Goal: Information Seeking & Learning: Understand process/instructions

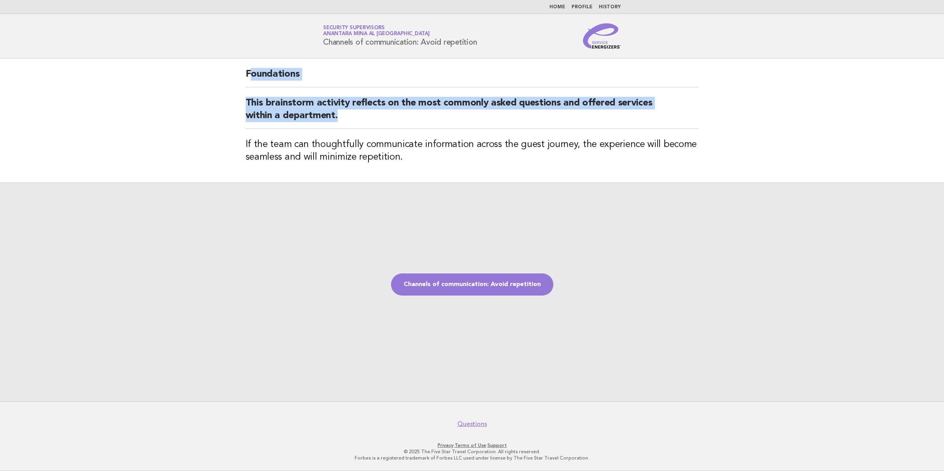
drag, startPoint x: 249, startPoint y: 72, endPoint x: 324, endPoint y: 114, distance: 86.5
click at [324, 114] on div "Foundations This brainstorm activity reflects on the most commonly asked questi…" at bounding box center [472, 120] width 472 height 124
drag, startPoint x: 324, startPoint y: 114, endPoint x: 262, endPoint y: 87, distance: 68.2
click at [262, 87] on div "Foundations This brainstorm activity reflects on the most commonly asked questi…" at bounding box center [472, 120] width 472 height 124
drag, startPoint x: 246, startPoint y: 74, endPoint x: 346, endPoint y: 118, distance: 109.3
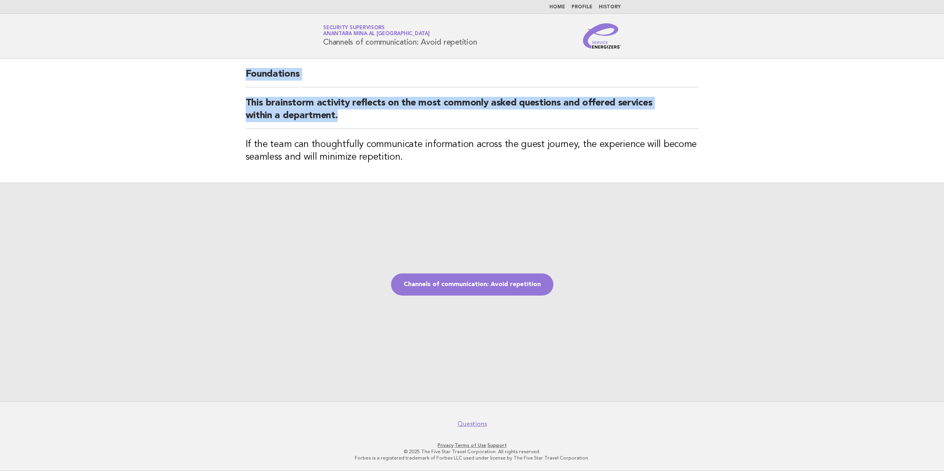
click at [346, 118] on div "Foundations This brainstorm activity reflects on the most commonly asked questi…" at bounding box center [472, 120] width 472 height 124
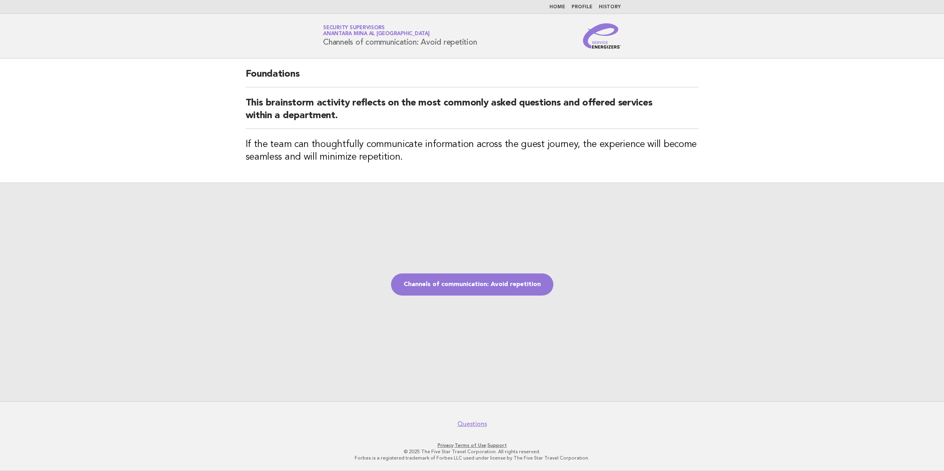
click at [409, 161] on h3 "If the team can thoughtfully communicate information across the guest journey, …" at bounding box center [472, 150] width 453 height 25
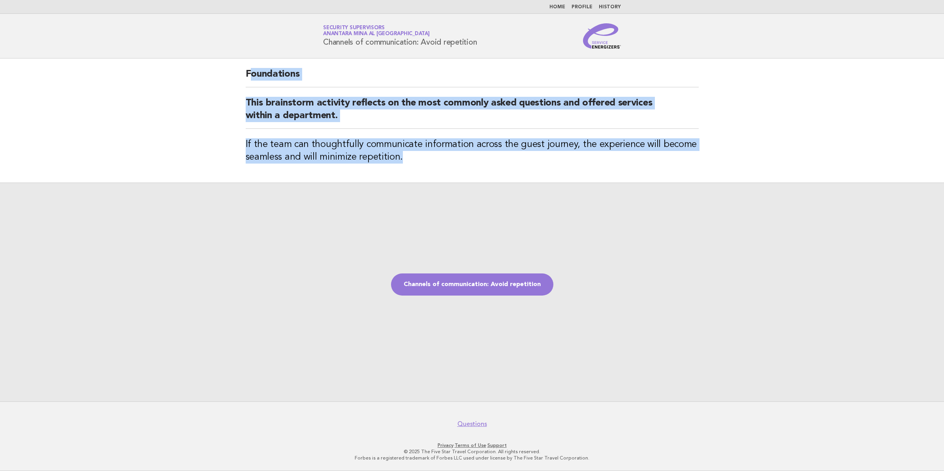
drag, startPoint x: 411, startPoint y: 161, endPoint x: 248, endPoint y: 74, distance: 185.3
click at [248, 74] on div "Foundations This brainstorm activity reflects on the most commonly asked questi…" at bounding box center [472, 120] width 472 height 124
copy div "oundations This brainstorm activity reflects on the most commonly asked questio…"
click at [491, 279] on link "Channels of communication: Avoid repetition" at bounding box center [472, 284] width 162 height 22
